Goal: Find specific page/section

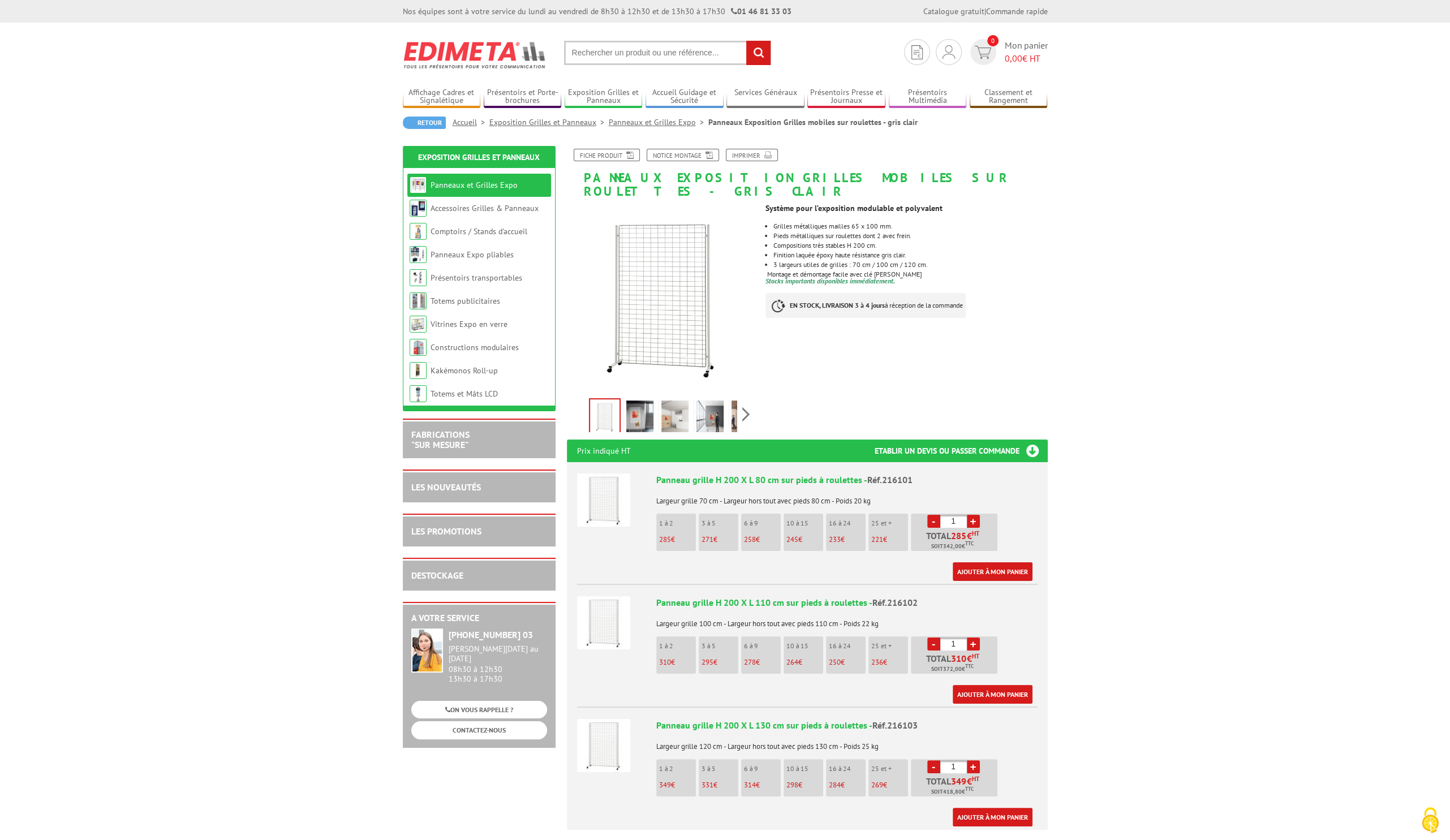
click at [595, 45] on input "text" at bounding box center [668, 53] width 207 height 24
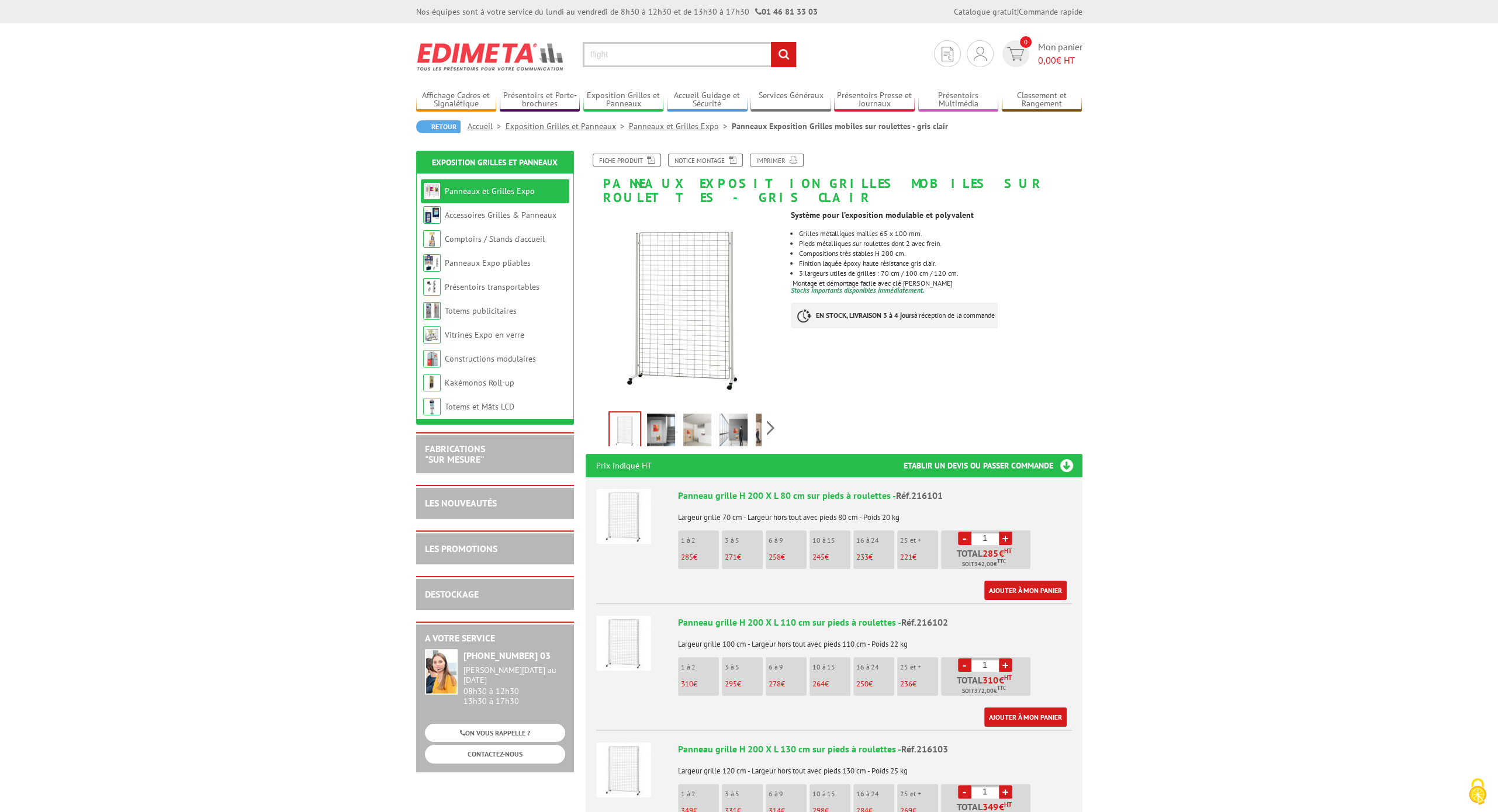
type input "flight"
click at [771, 42] on input "rechercher" at bounding box center [783, 55] width 25 height 25
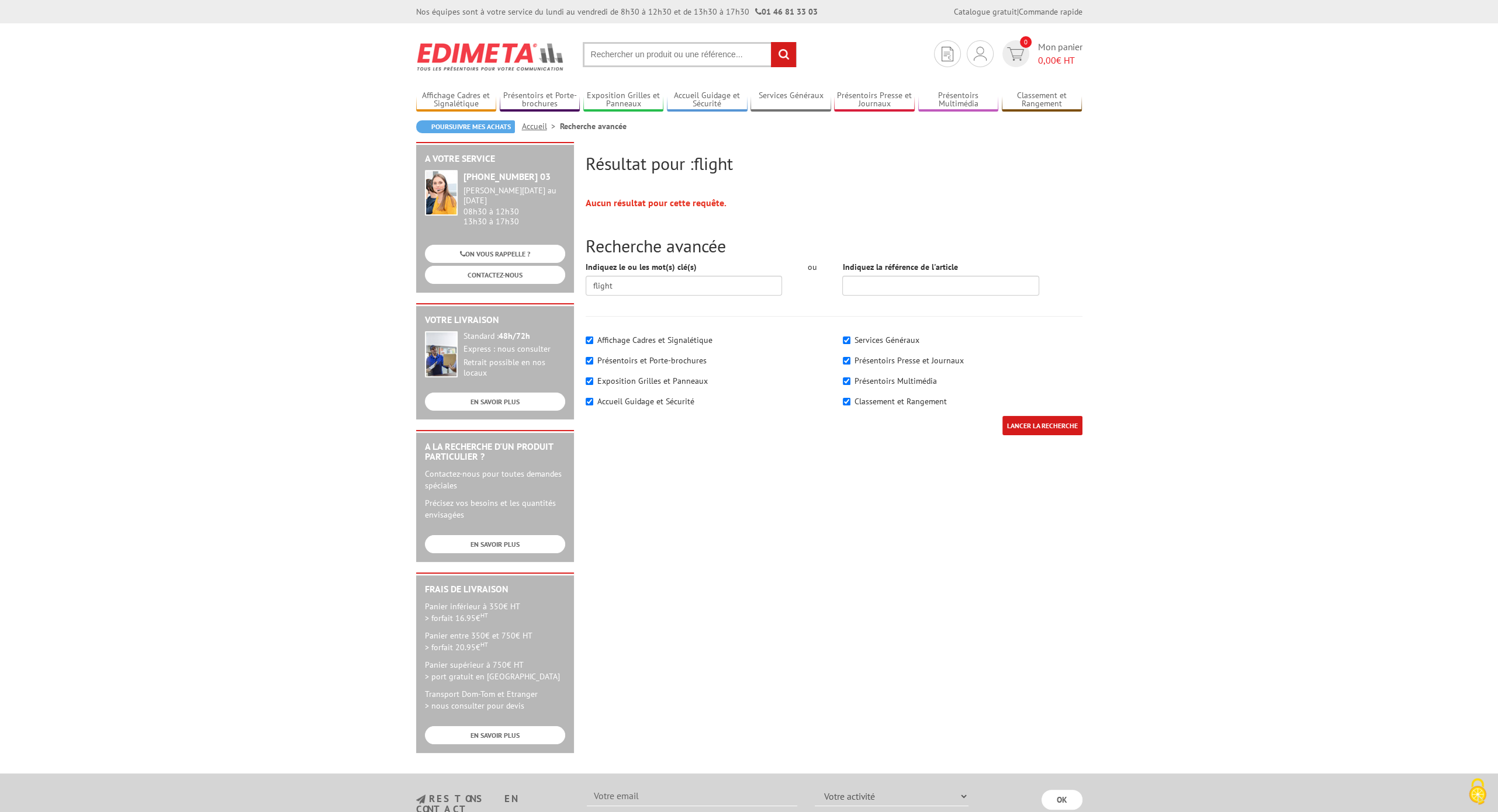
click at [630, 60] on input "text" at bounding box center [690, 55] width 214 height 25
click at [1033, 98] on link "Classement et Rangement" at bounding box center [1041, 99] width 80 height 19
